Goal: Find specific page/section: Find specific page/section

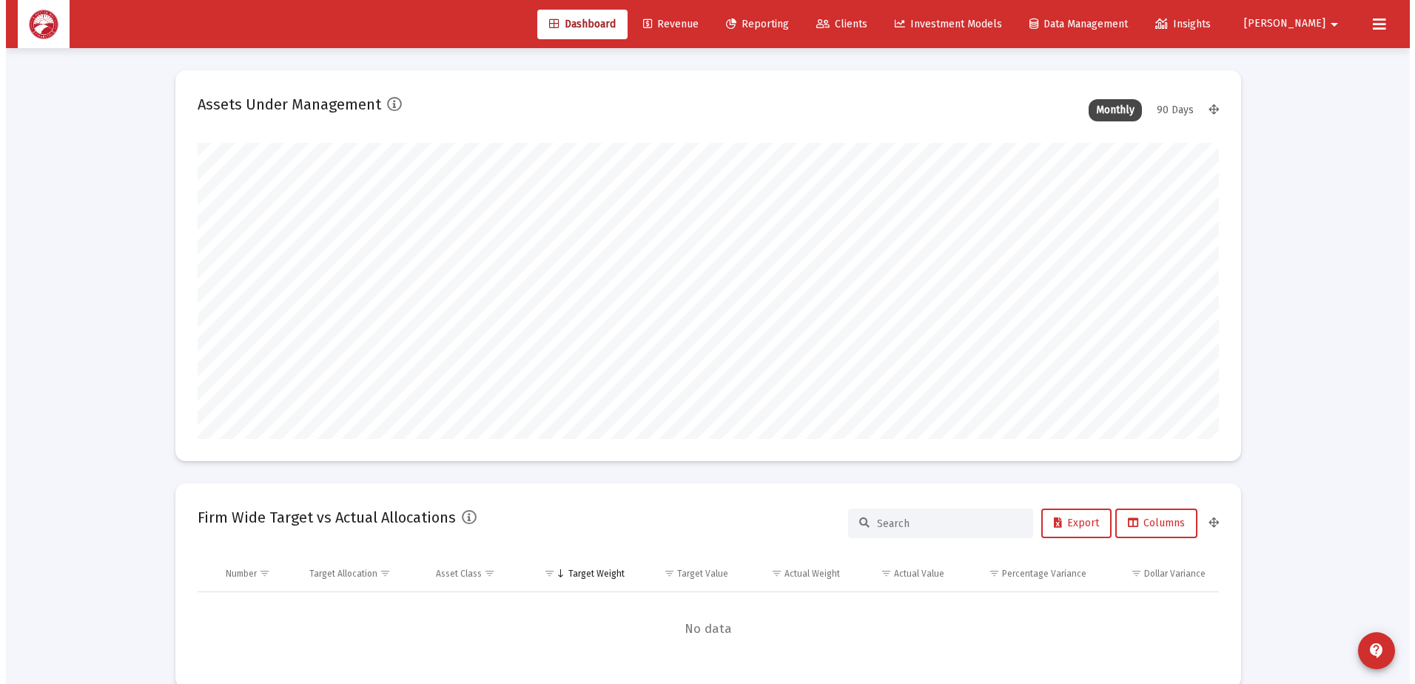
scroll to position [296, 550]
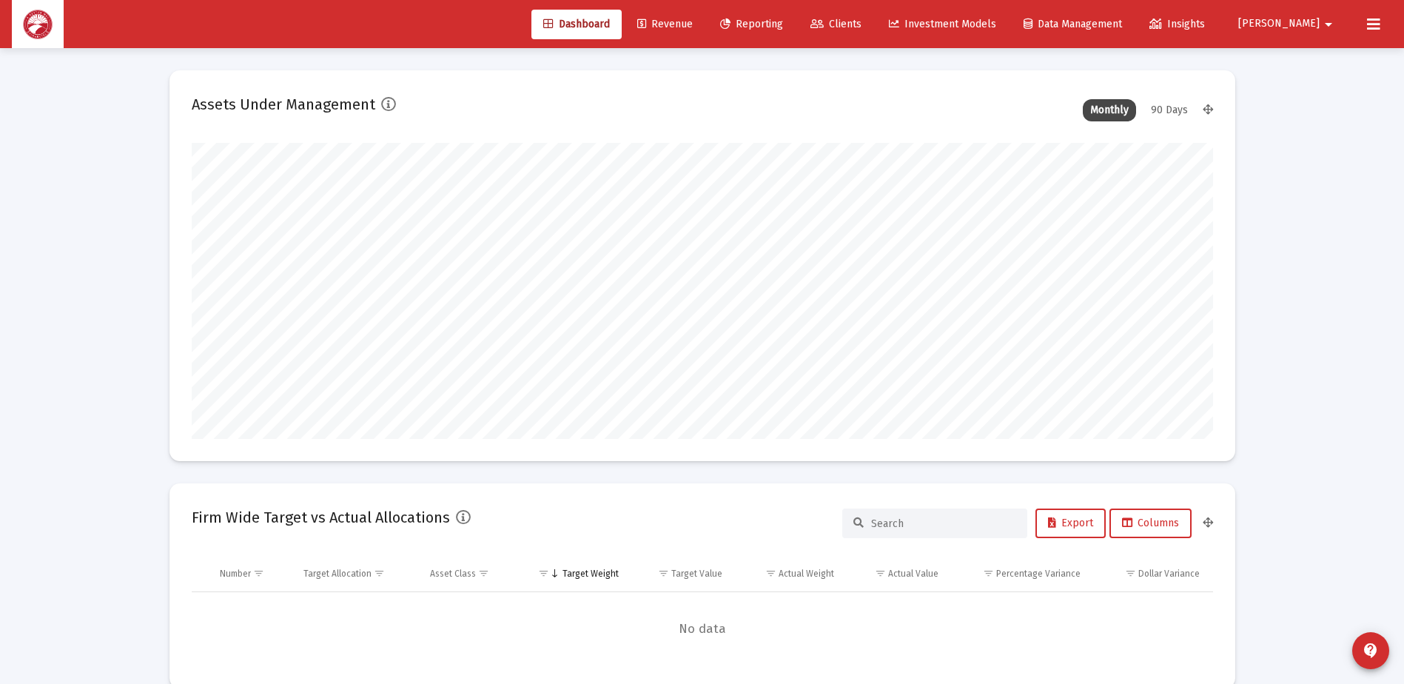
click at [862, 24] on span "Clients" at bounding box center [836, 24] width 51 height 13
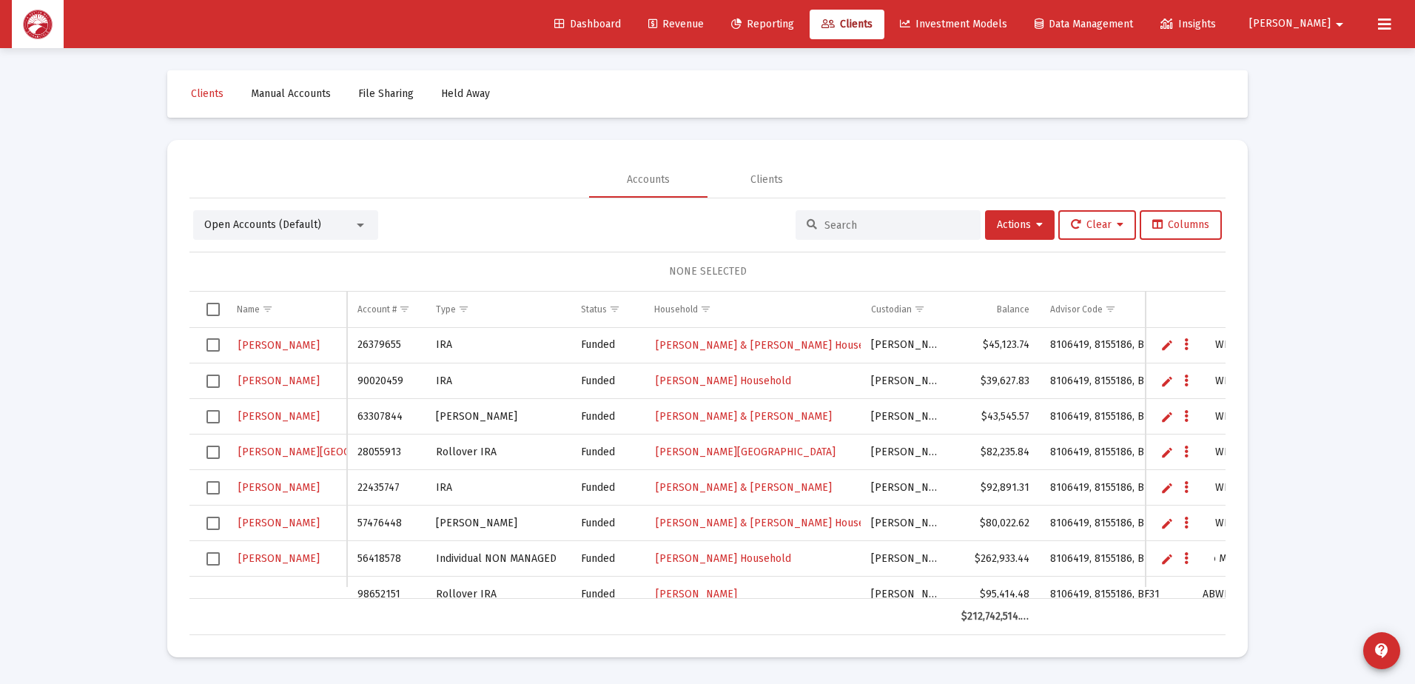
click at [834, 222] on input at bounding box center [897, 225] width 145 height 13
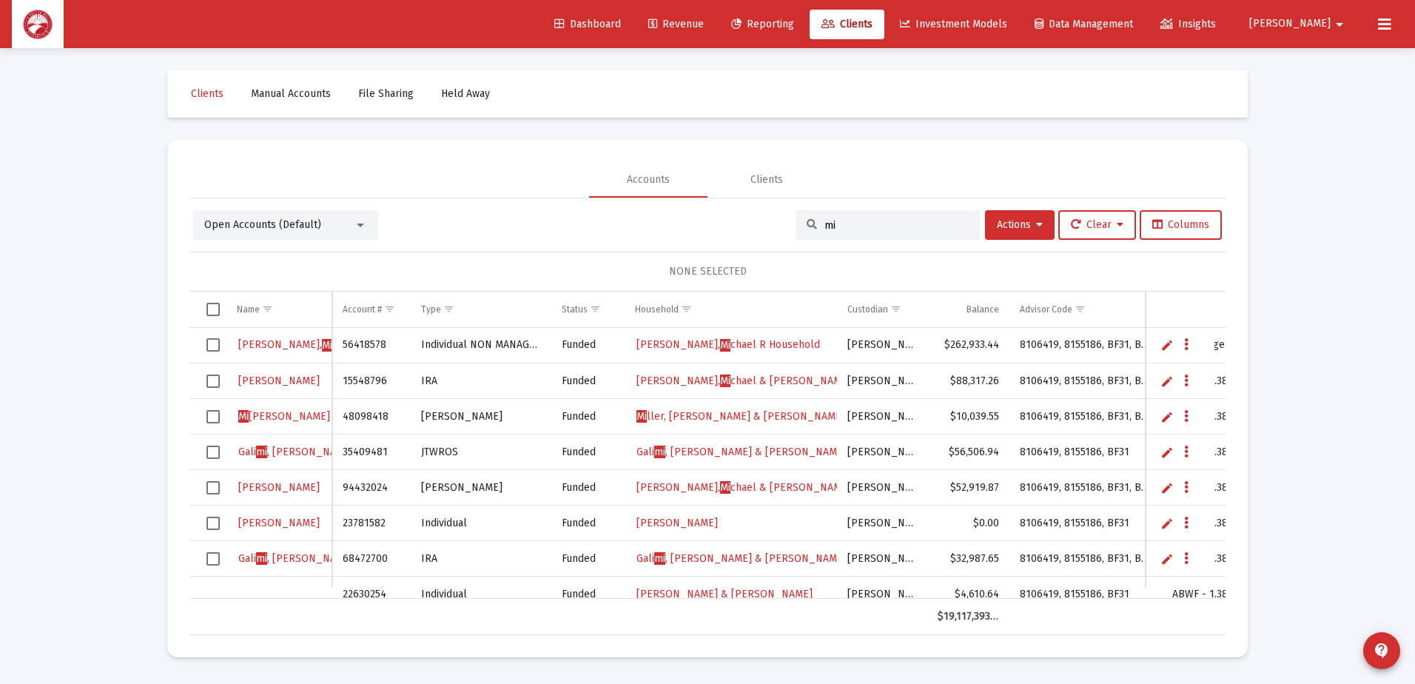
type input "m"
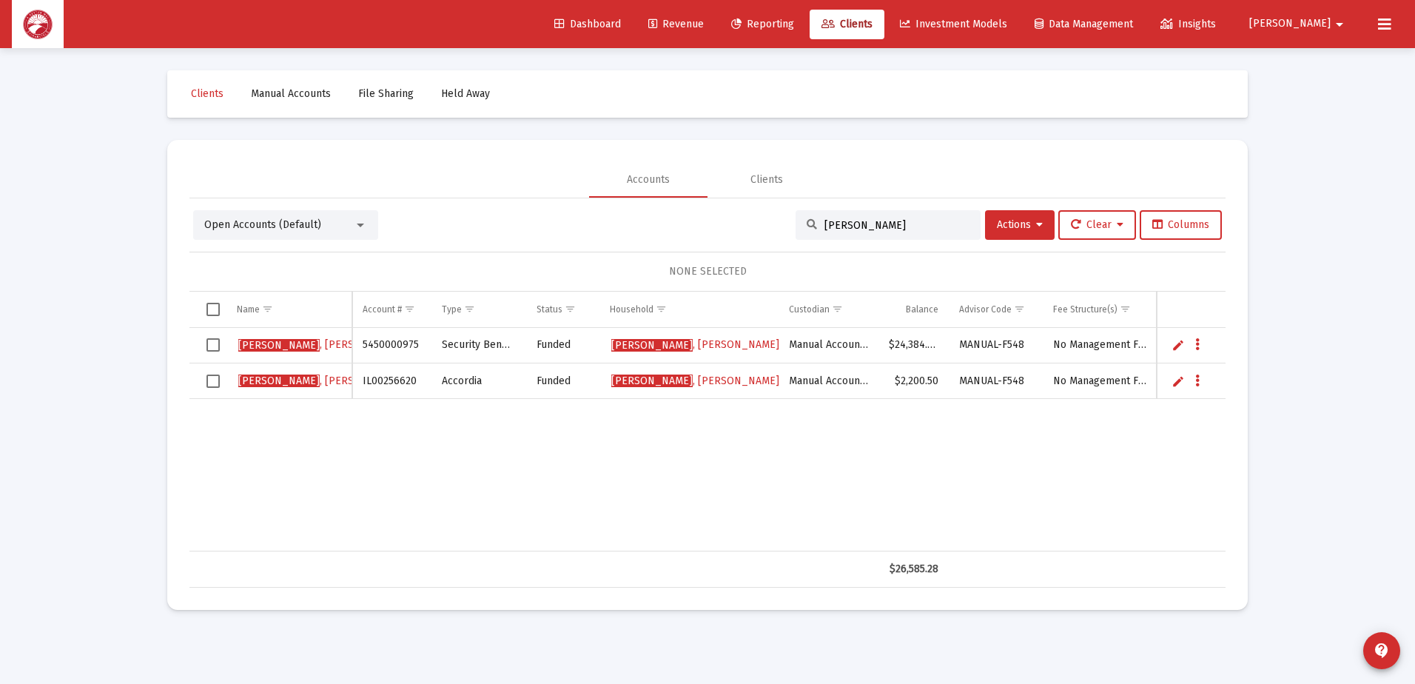
type input "[PERSON_NAME]"
click at [818, 158] on mat-card "Accounts Clients Open Accounts (Default) [PERSON_NAME] Actions Clear Columns NO…" at bounding box center [707, 375] width 1081 height 470
